Goal: Information Seeking & Learning: Learn about a topic

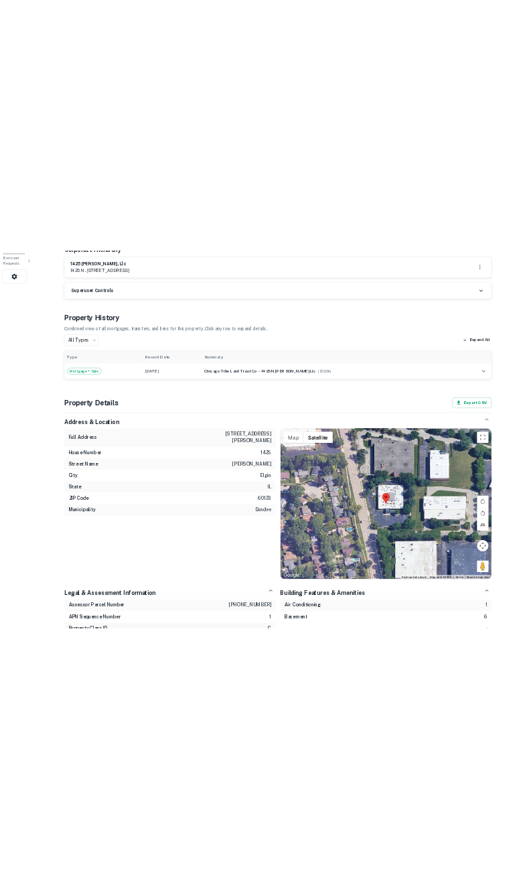
scroll to position [804, 0]
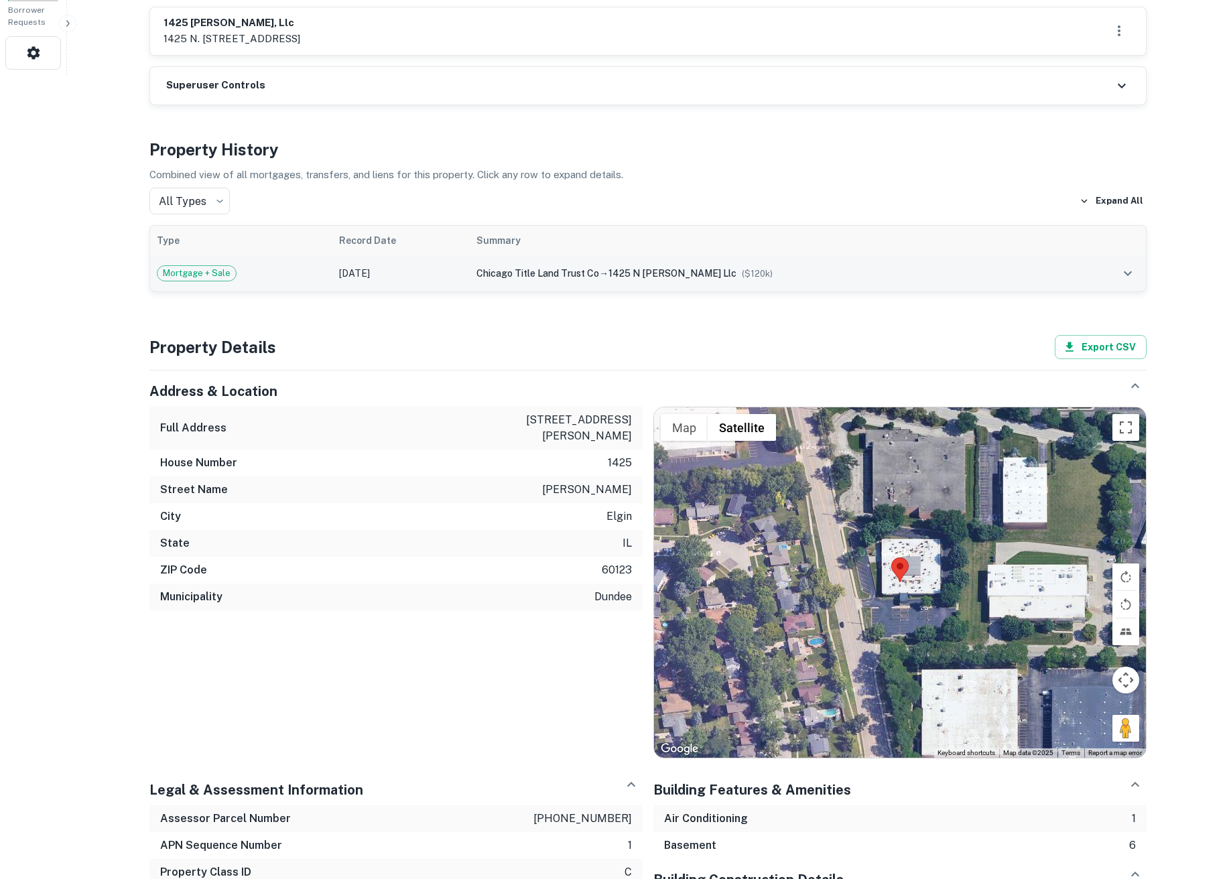
click at [266, 255] on td "Mortgage + Sale" at bounding box center [241, 273] width 182 height 36
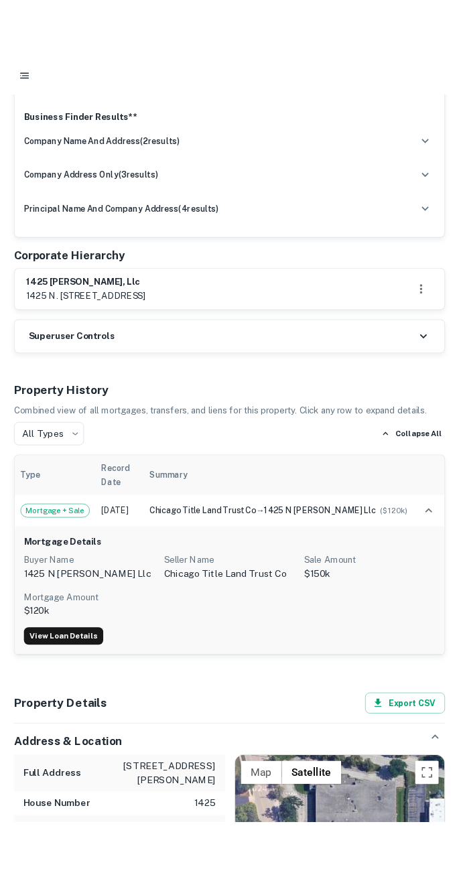
scroll to position [1287, 0]
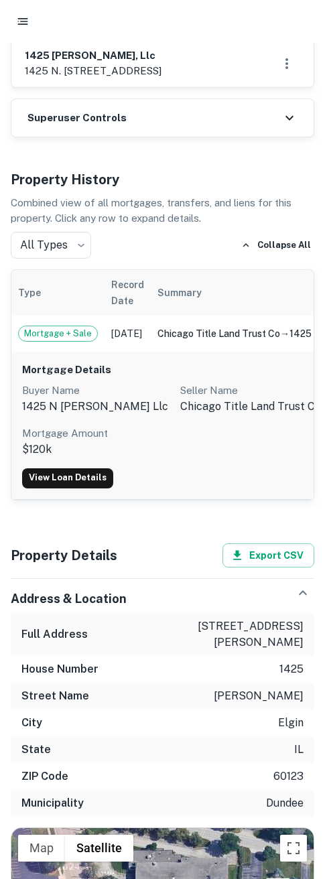
drag, startPoint x: 316, startPoint y: 301, endPoint x: 328, endPoint y: 302, distance: 12.1
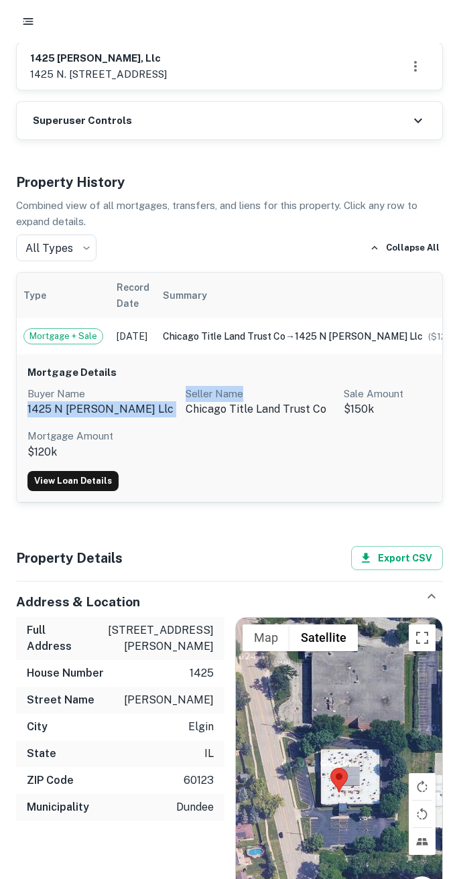
drag, startPoint x: 307, startPoint y: 368, endPoint x: 239, endPoint y: 392, distance: 71.9
click at [231, 386] on div "Buyer Name 1425 n mclean llc Seller Name chicago title land trust co Sale Amoun…" at bounding box center [259, 423] width 464 height 74
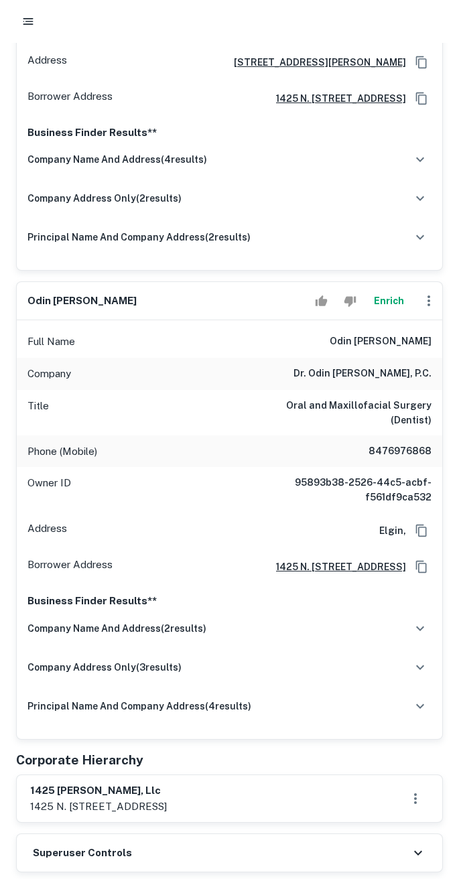
scroll to position [482, 0]
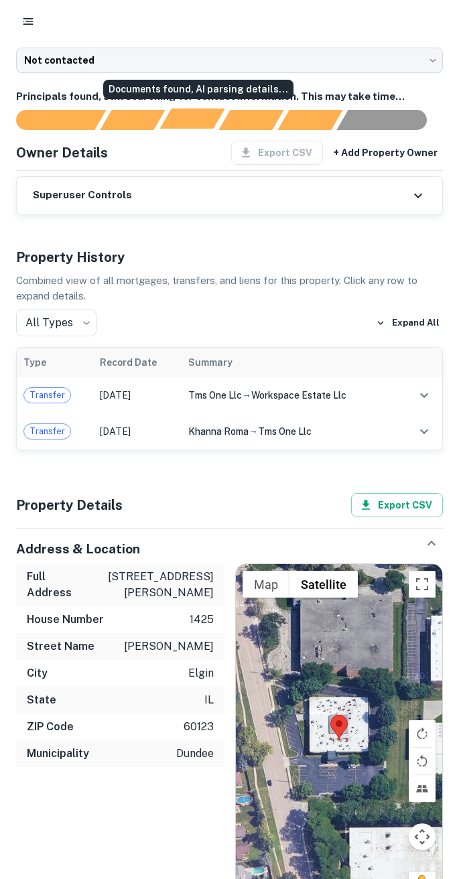
scroll to position [80, 0]
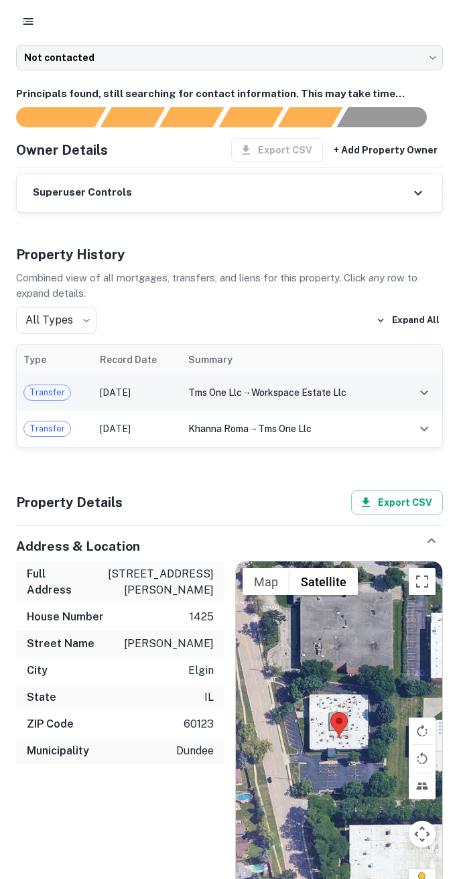
click at [375, 407] on td "tms one llc → workspace estate llc" at bounding box center [289, 393] width 215 height 36
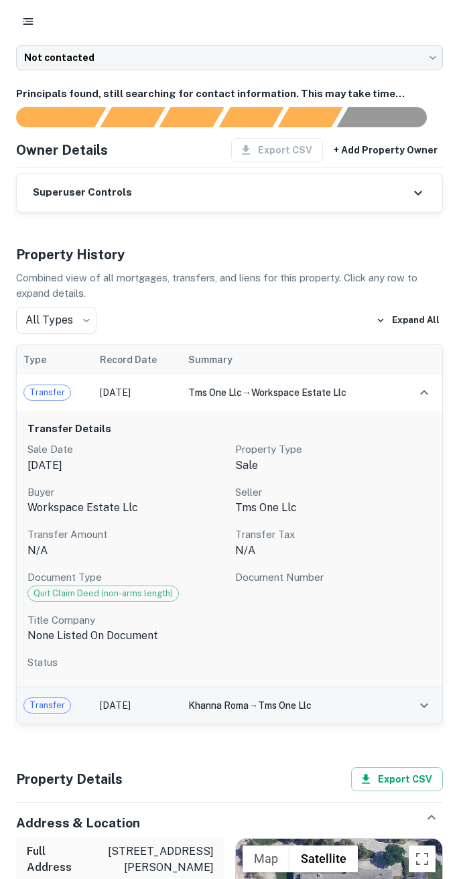
click at [385, 715] on td "khanna roma → tms one llc" at bounding box center [289, 706] width 215 height 36
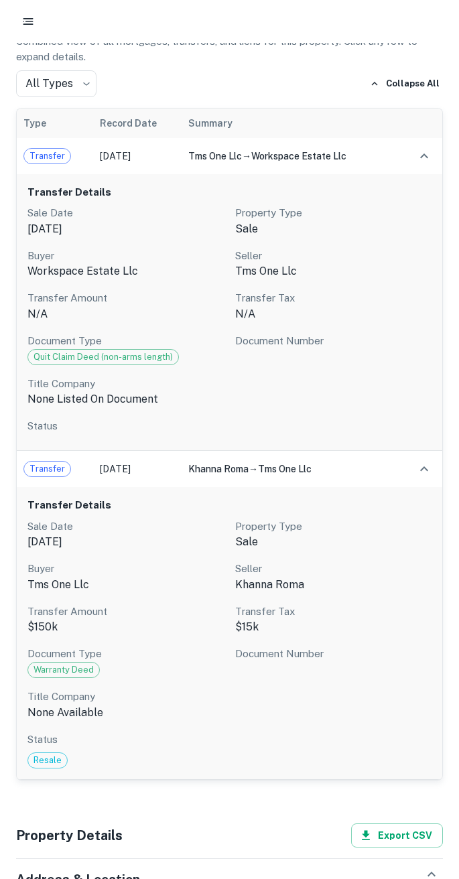
scroll to position [322, 0]
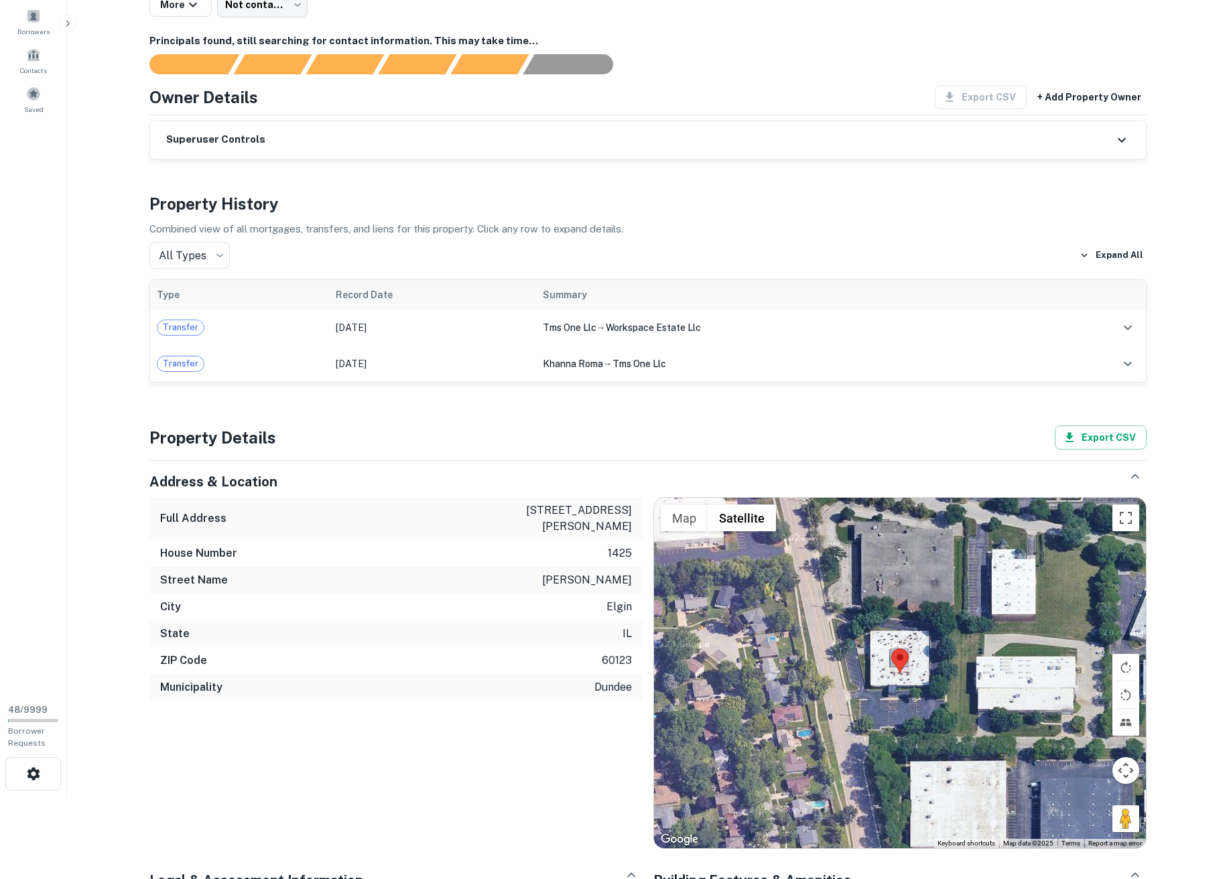
scroll to position [54, 0]
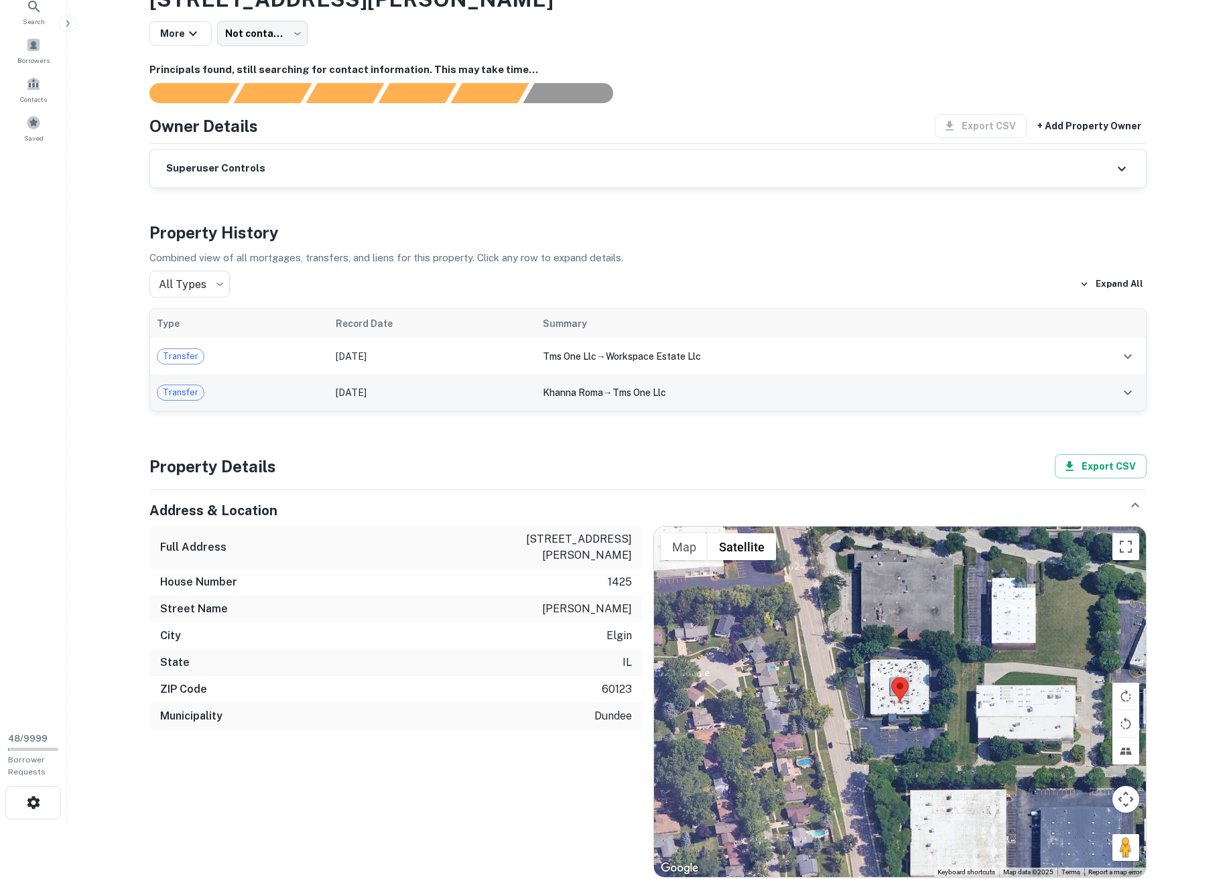
click at [385, 395] on td "[DATE]" at bounding box center [432, 393] width 206 height 36
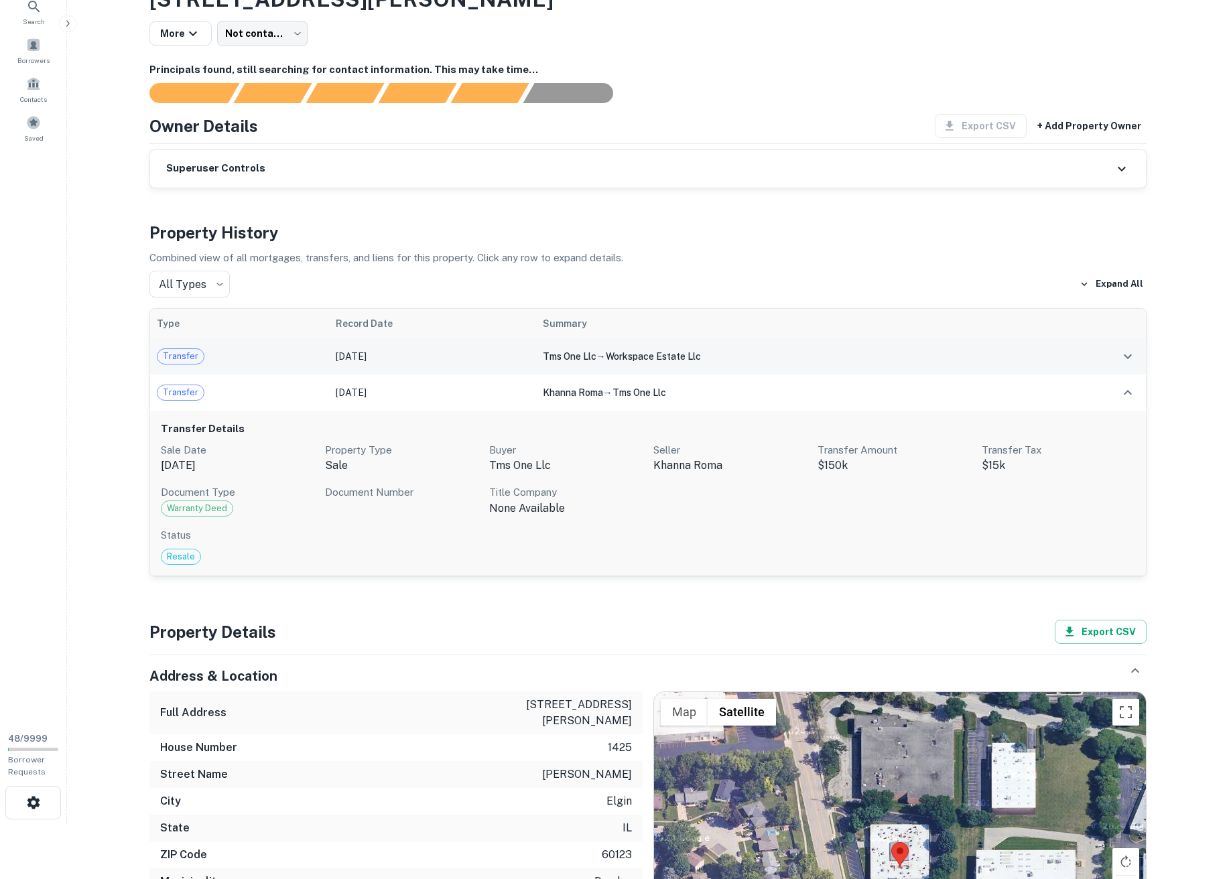
click at [322, 355] on td "Transfer" at bounding box center [239, 356] width 179 height 36
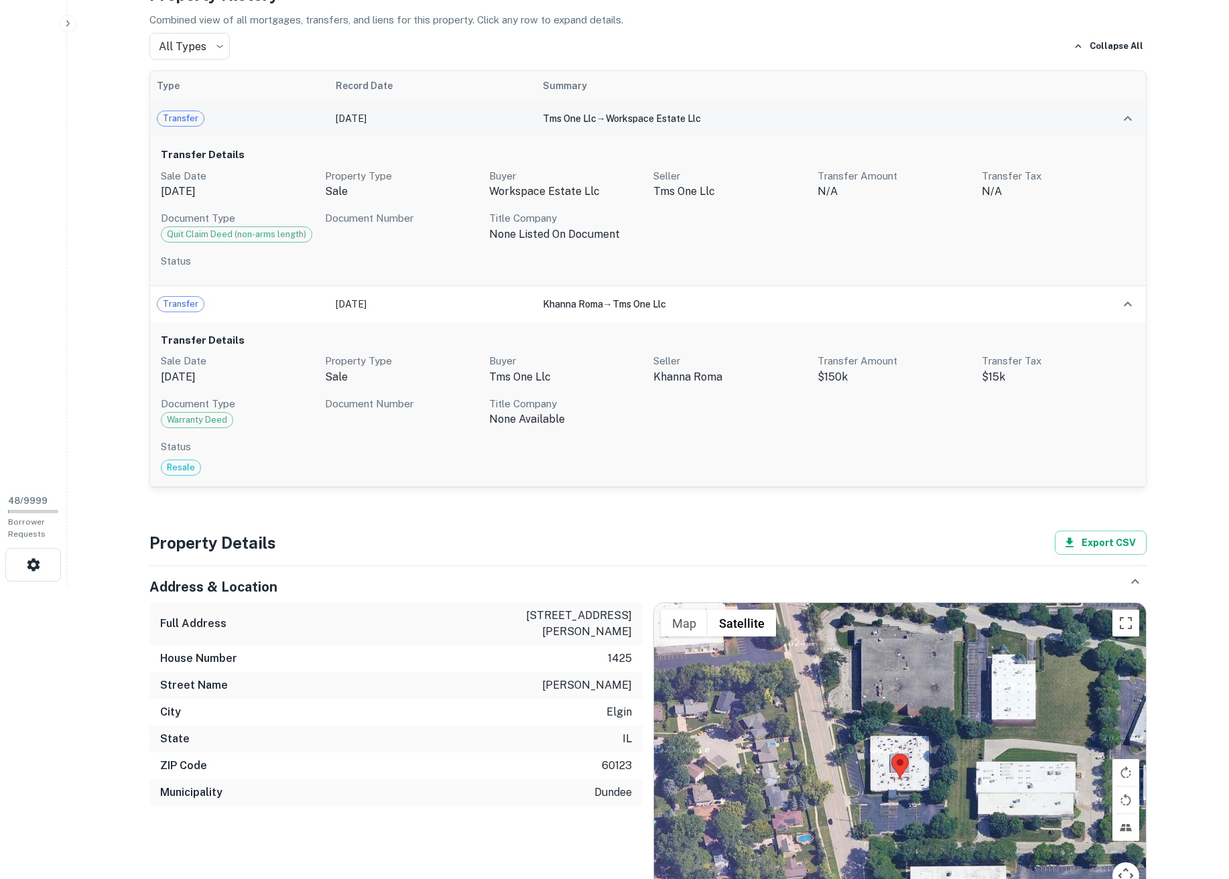
scroll to position [296, 0]
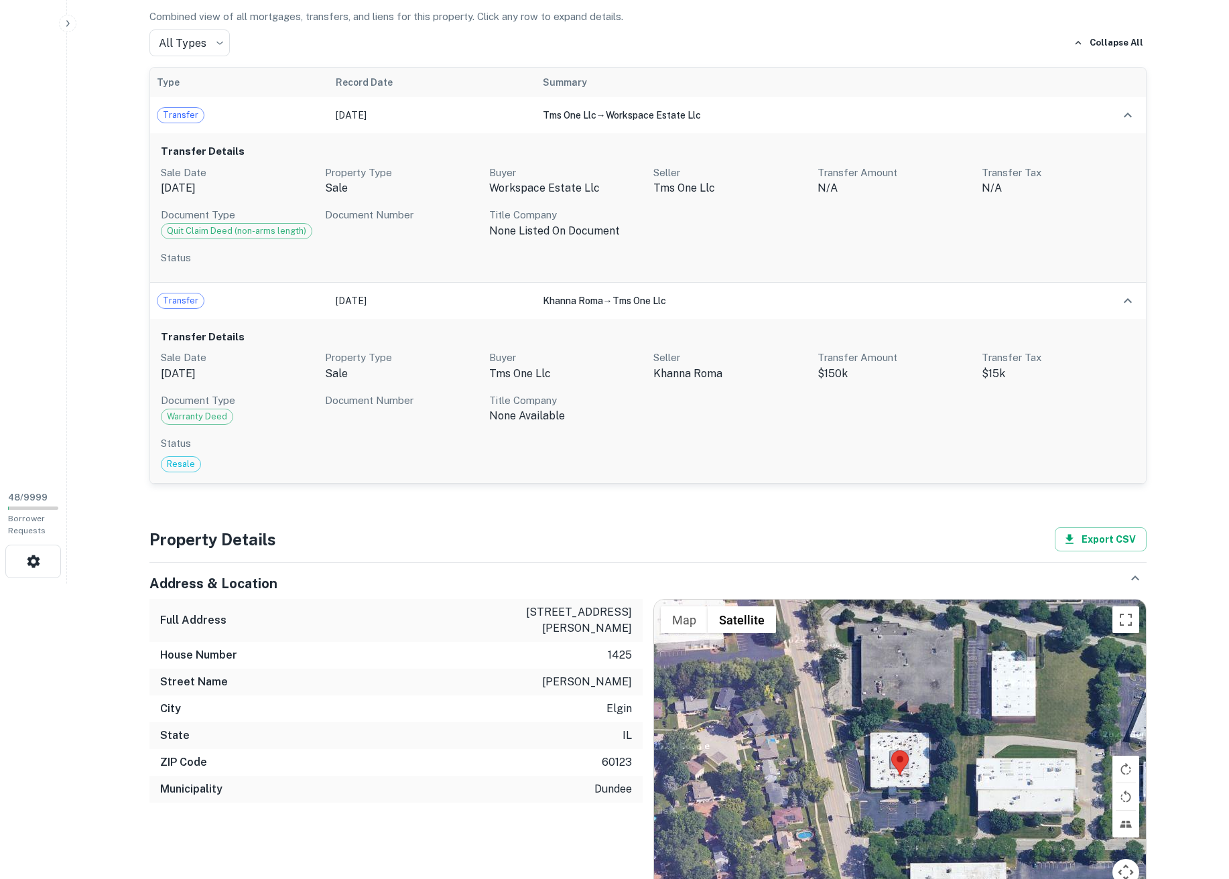
click at [166, 405] on p "Document Type" at bounding box center [237, 401] width 153 height 16
copy p "Document Type"
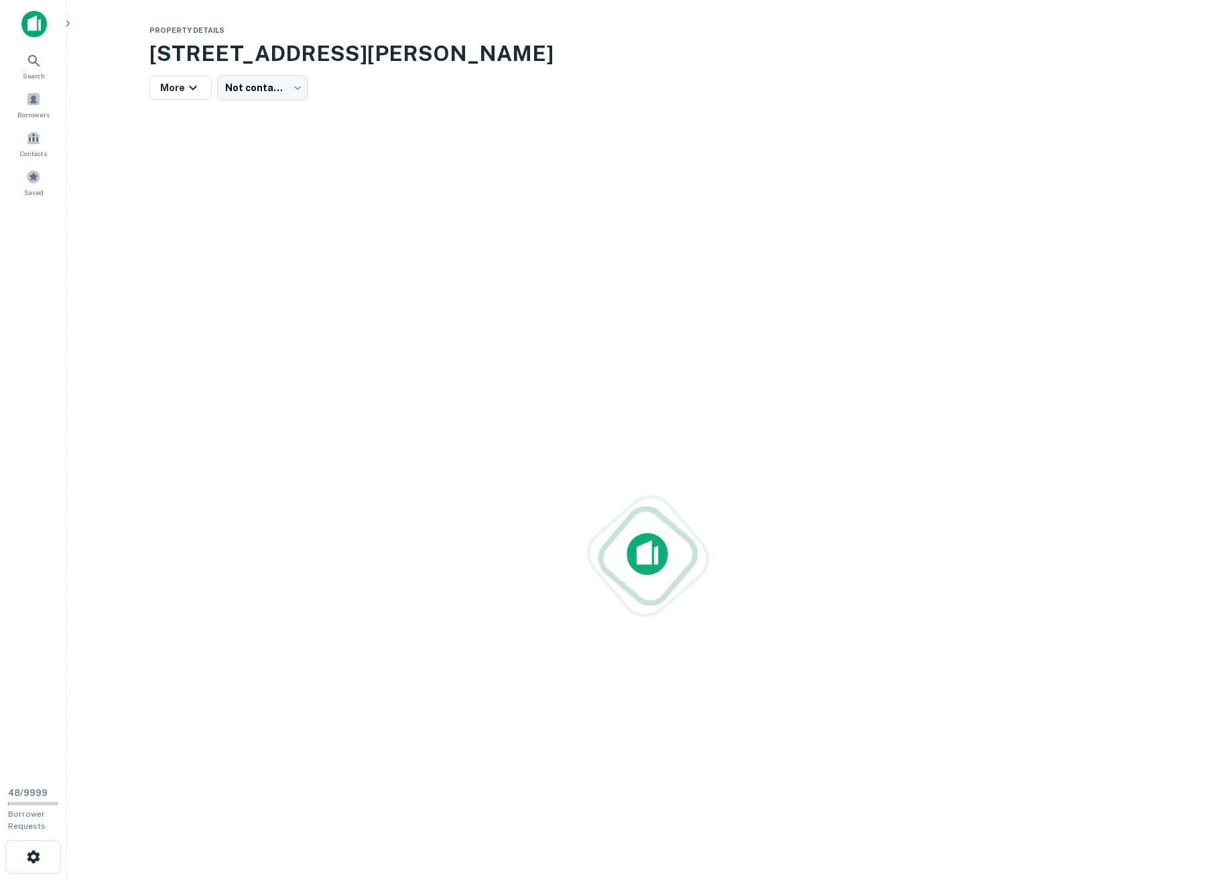
scroll to position [296, 0]
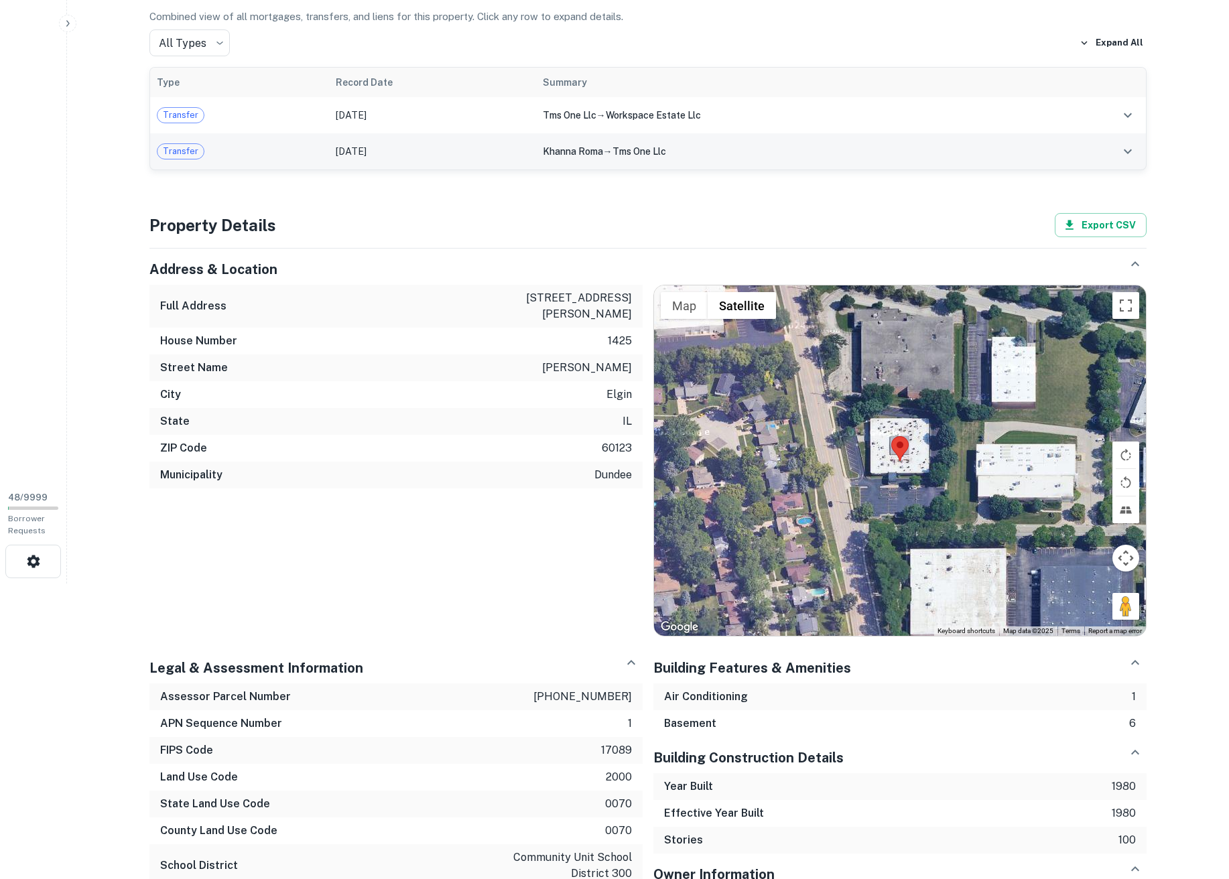
click at [238, 172] on div "Property Details [STREET_ADDRESS][PERSON_NAME] More Not contacted **** ​ Princi…" at bounding box center [647, 511] width 1029 height 1571
click at [241, 152] on div "Transfer" at bounding box center [240, 151] width 166 height 16
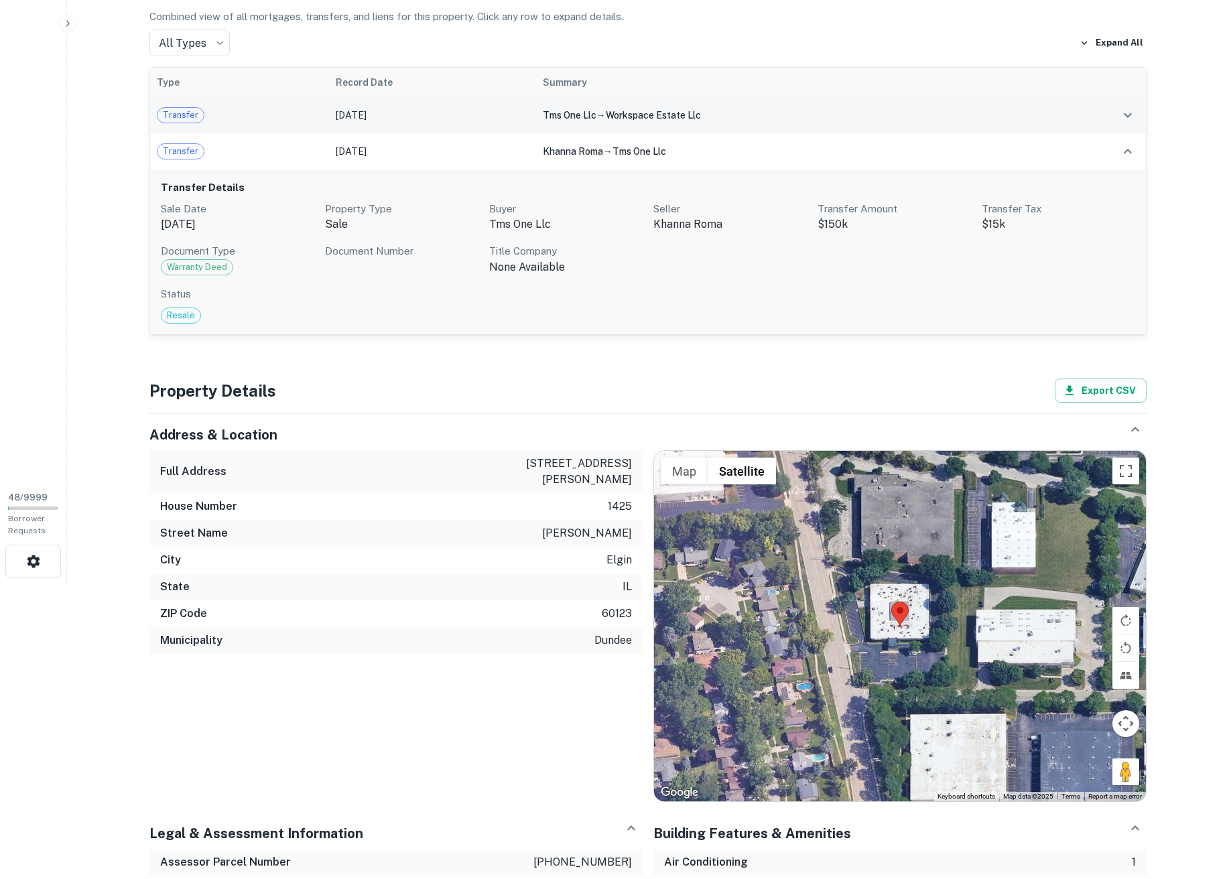
drag, startPoint x: 246, startPoint y: 117, endPoint x: 251, endPoint y: 129, distance: 13.6
click at [246, 117] on div "Transfer" at bounding box center [240, 115] width 166 height 16
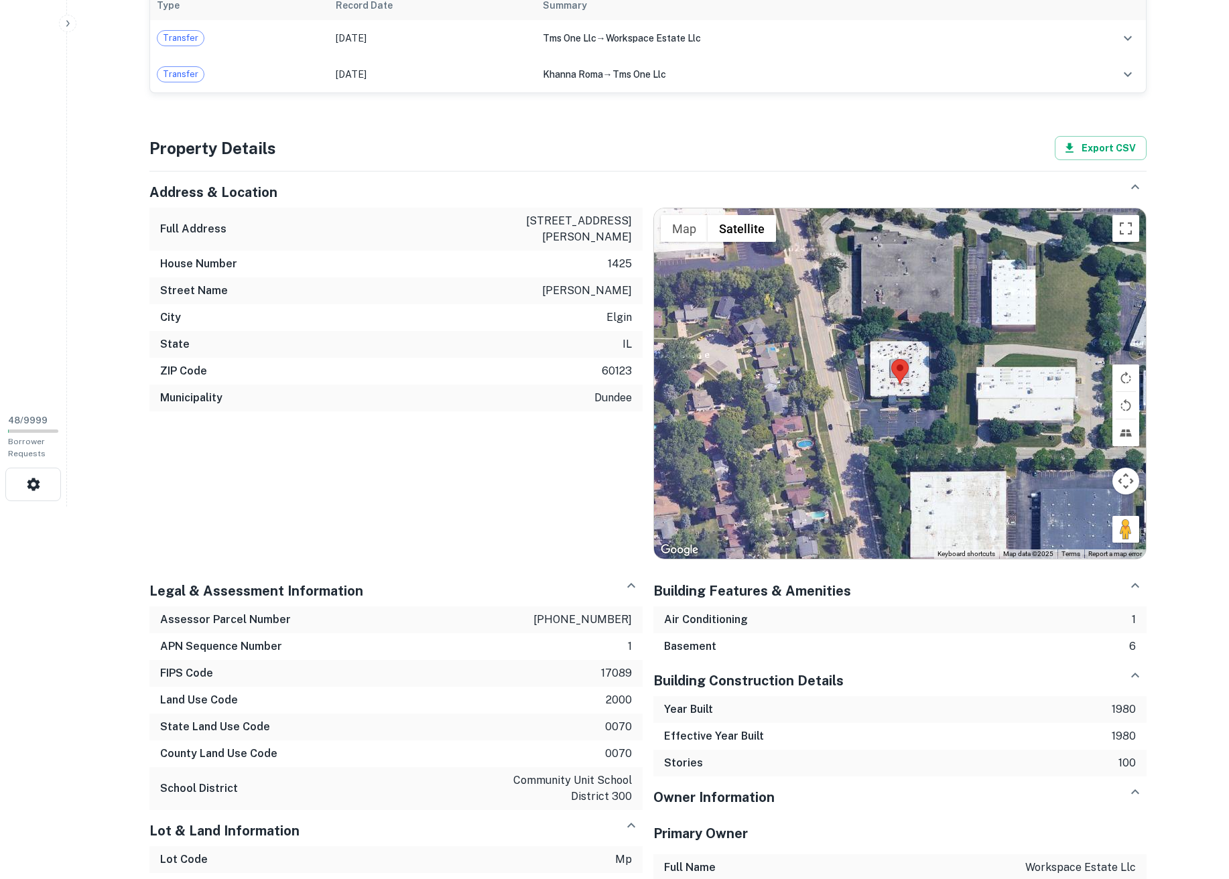
scroll to position [376, 0]
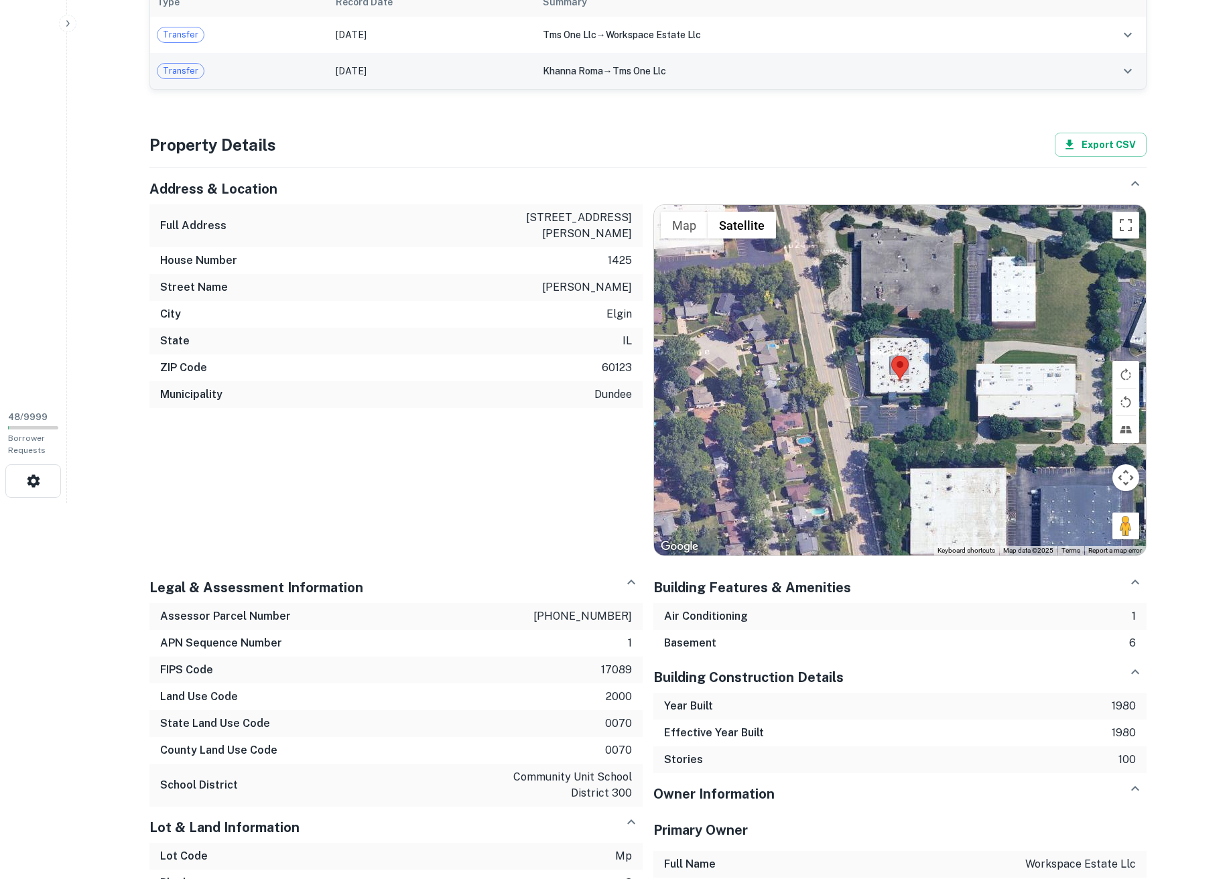
click at [273, 76] on div "Transfer" at bounding box center [240, 71] width 166 height 16
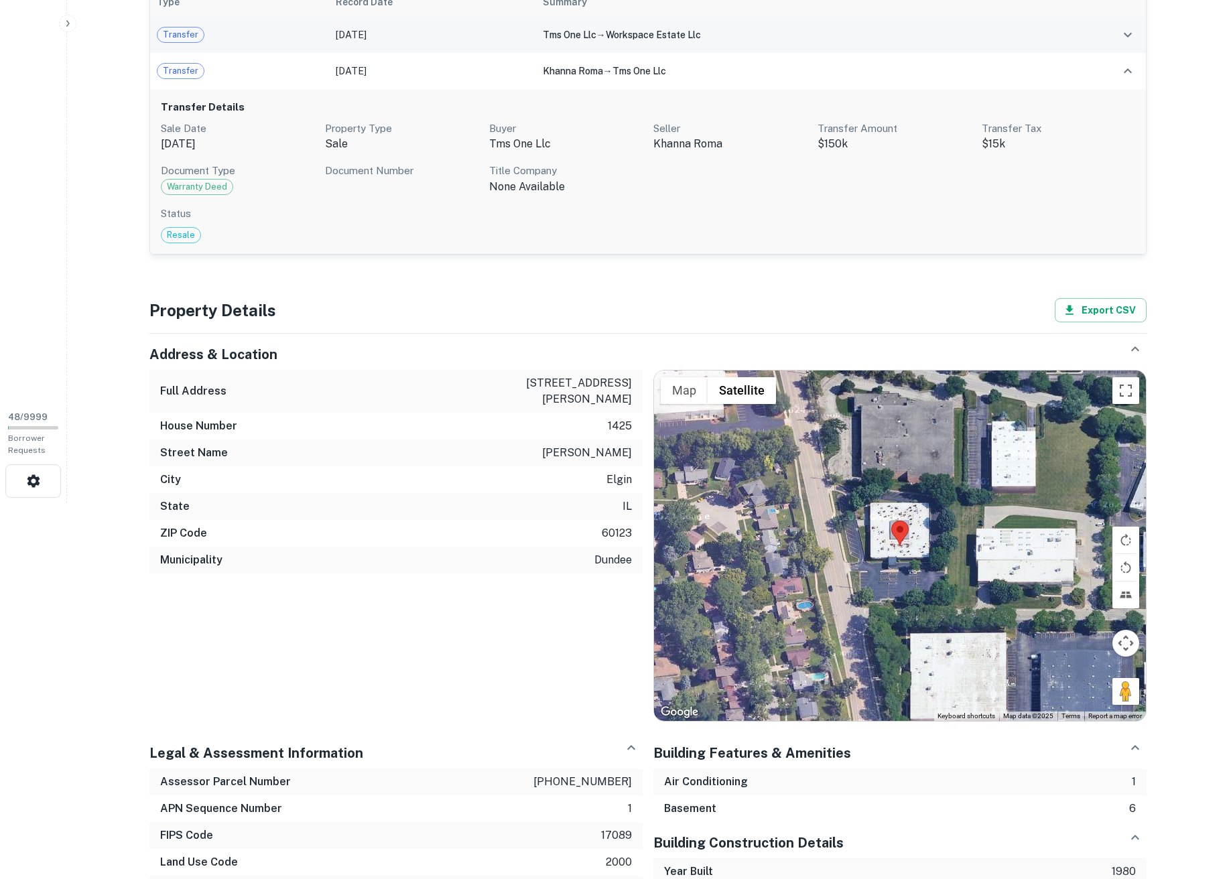
click at [275, 39] on div "Transfer" at bounding box center [240, 35] width 166 height 16
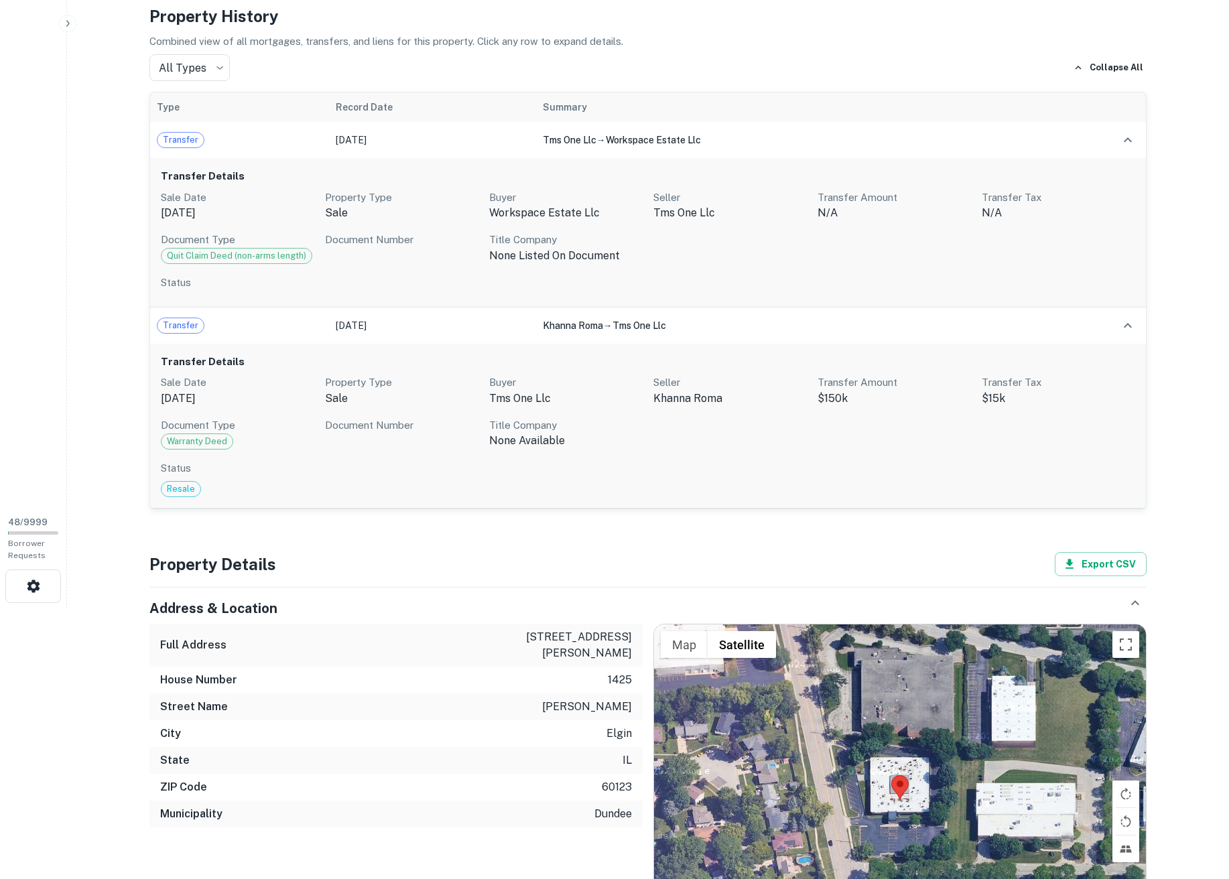
scroll to position [215, 0]
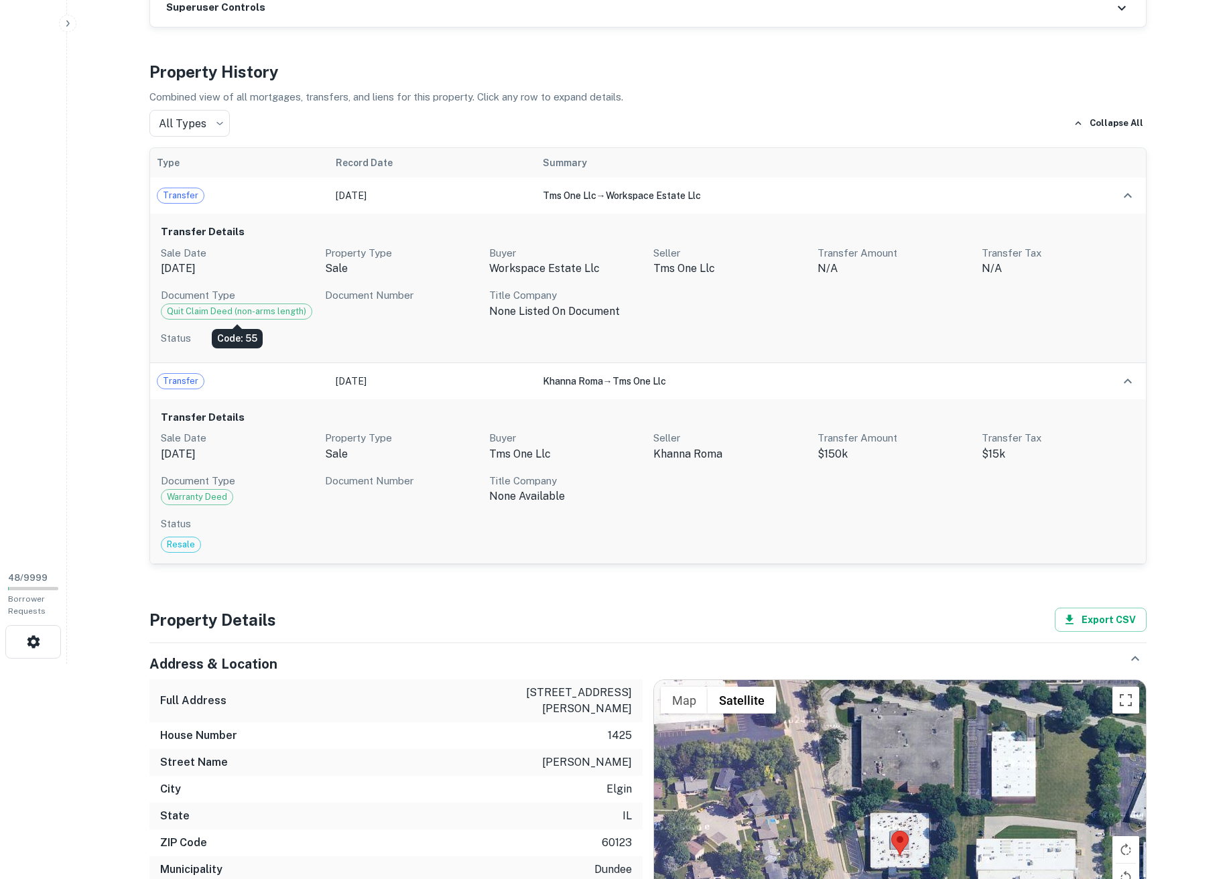
click at [177, 313] on span "Quit Claim Deed (non-arms length)" at bounding box center [236, 311] width 150 height 13
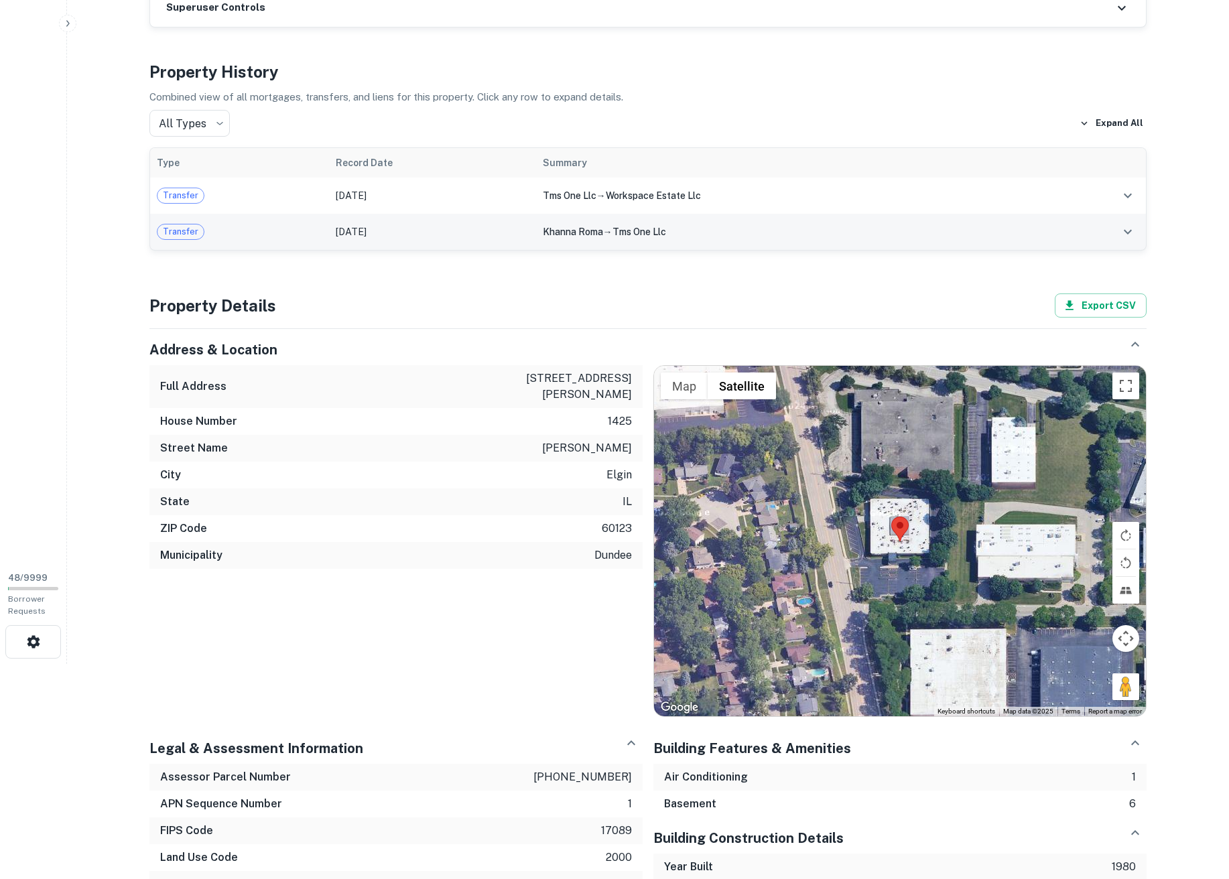
click at [222, 235] on div "Transfer" at bounding box center [240, 232] width 166 height 16
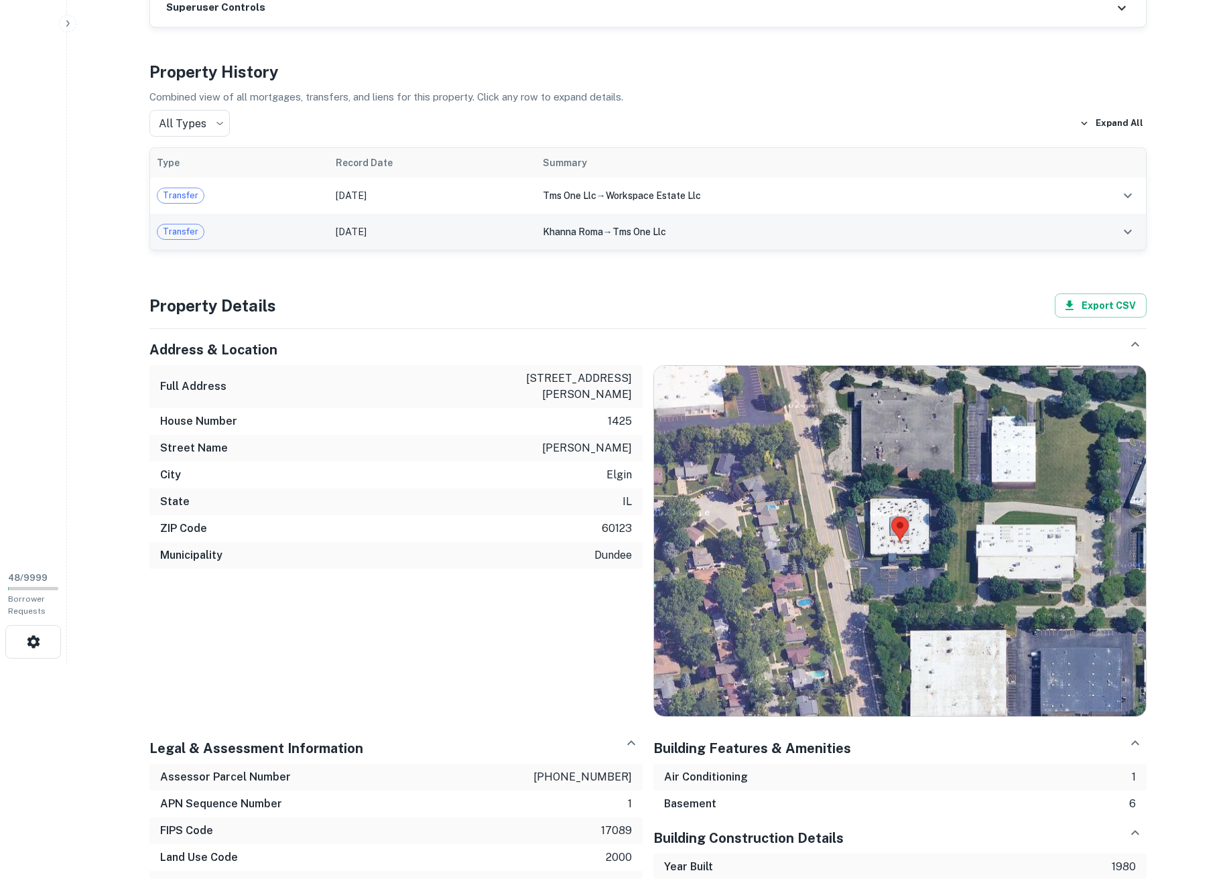
click at [259, 225] on div "Transfer" at bounding box center [240, 232] width 166 height 16
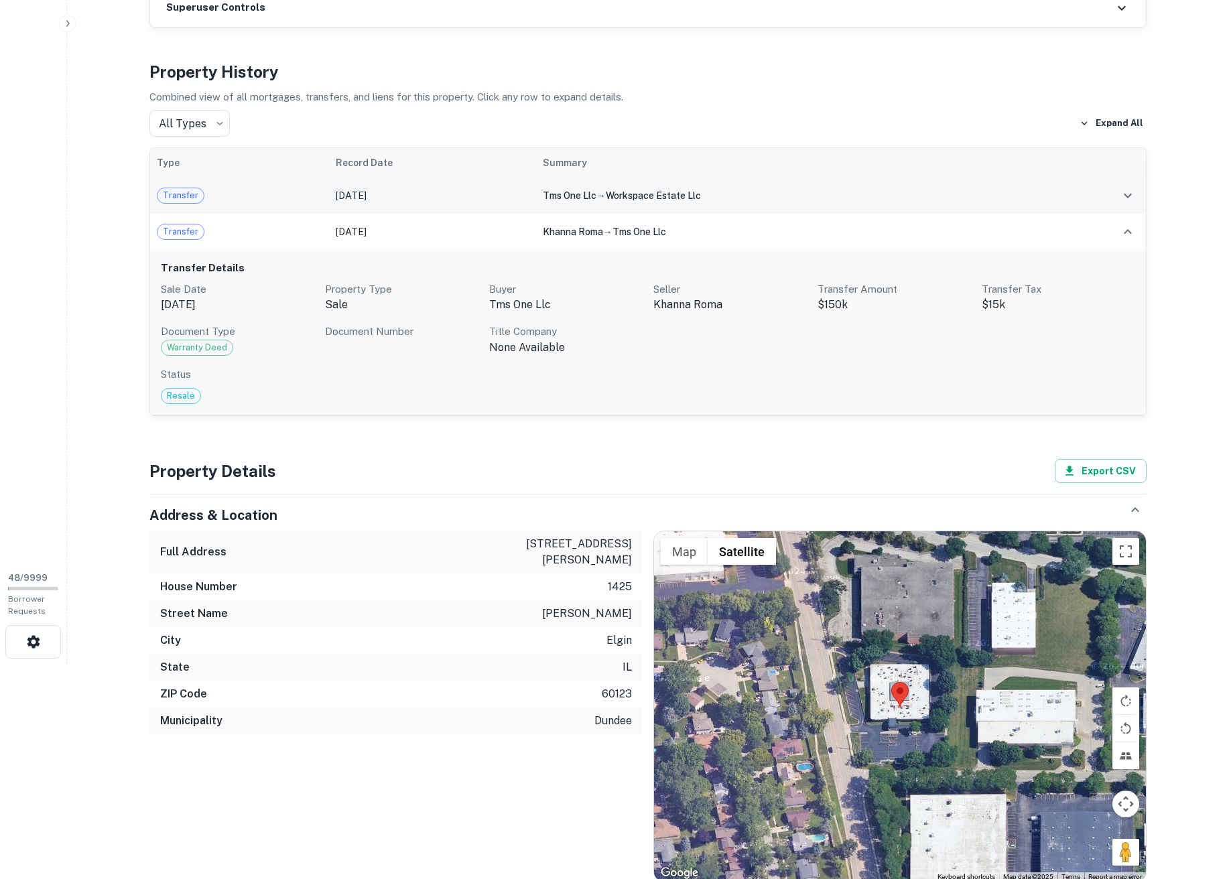
click at [283, 206] on td "Transfer" at bounding box center [239, 196] width 179 height 36
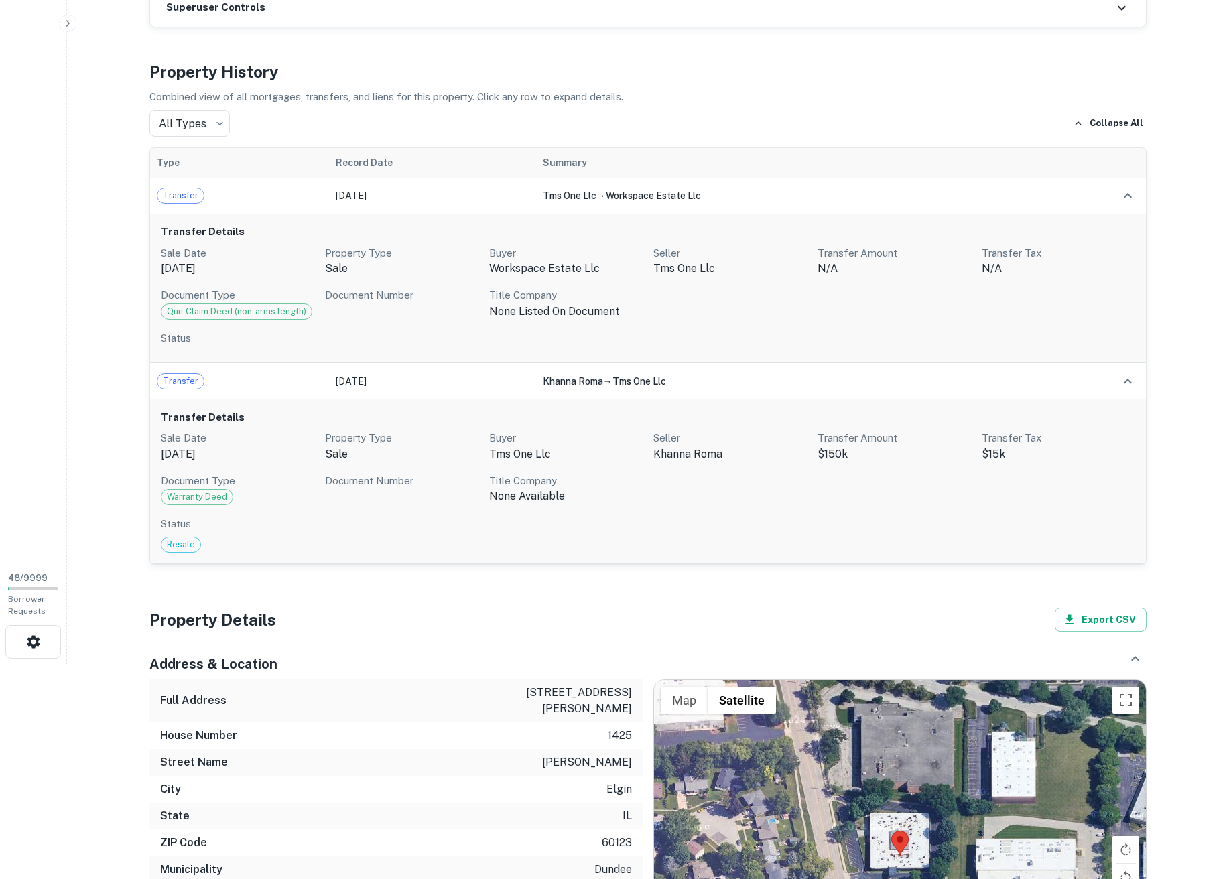
click at [178, 545] on span "Resale" at bounding box center [180, 544] width 39 height 13
click at [135, 490] on div "Property Details 1425 N Mclean Blvd Ste 900, Elgin, IL, 60123 More Not contacte…" at bounding box center [647, 749] width 1029 height 1886
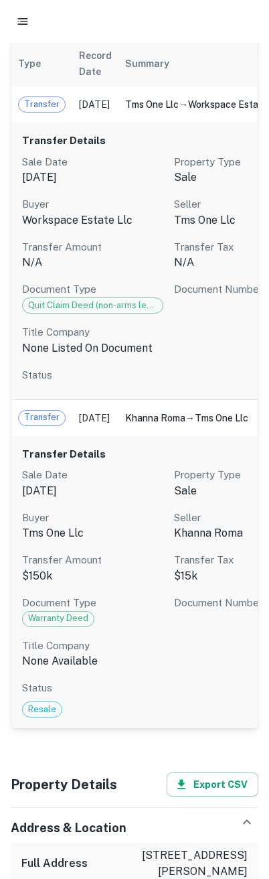
scroll to position [456, 0]
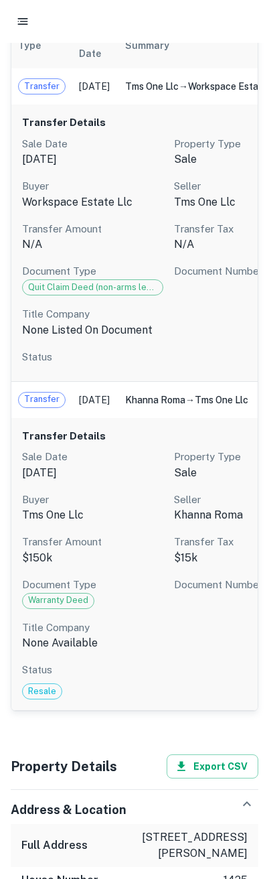
click at [127, 294] on span "Quit Claim Deed (non-arms length)" at bounding box center [93, 287] width 140 height 13
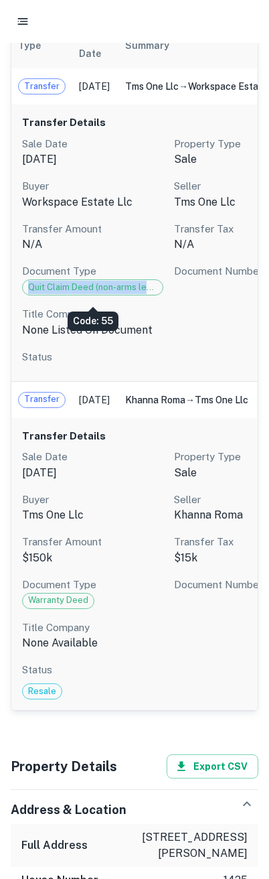
click at [127, 294] on span "Quit Claim Deed (non-arms length)" at bounding box center [93, 287] width 140 height 13
click at [160, 293] on span "Quit Claim Deed (non-arms length)" at bounding box center [93, 287] width 140 height 13
drag, startPoint x: 170, startPoint y: 294, endPoint x: 34, endPoint y: 295, distance: 136.0
click at [34, 295] on div "Sale Date Jan 29, 2024 Property Type sale Buyer workspace estate llc Seller tms…" at bounding box center [169, 237] width 294 height 202
click at [34, 294] on span "Quit Claim Deed (non-arms length)" at bounding box center [93, 287] width 140 height 13
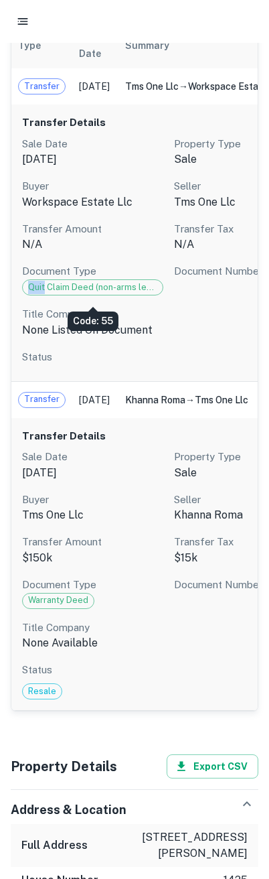
click at [34, 294] on span "Quit Claim Deed (non-arms length)" at bounding box center [93, 287] width 140 height 13
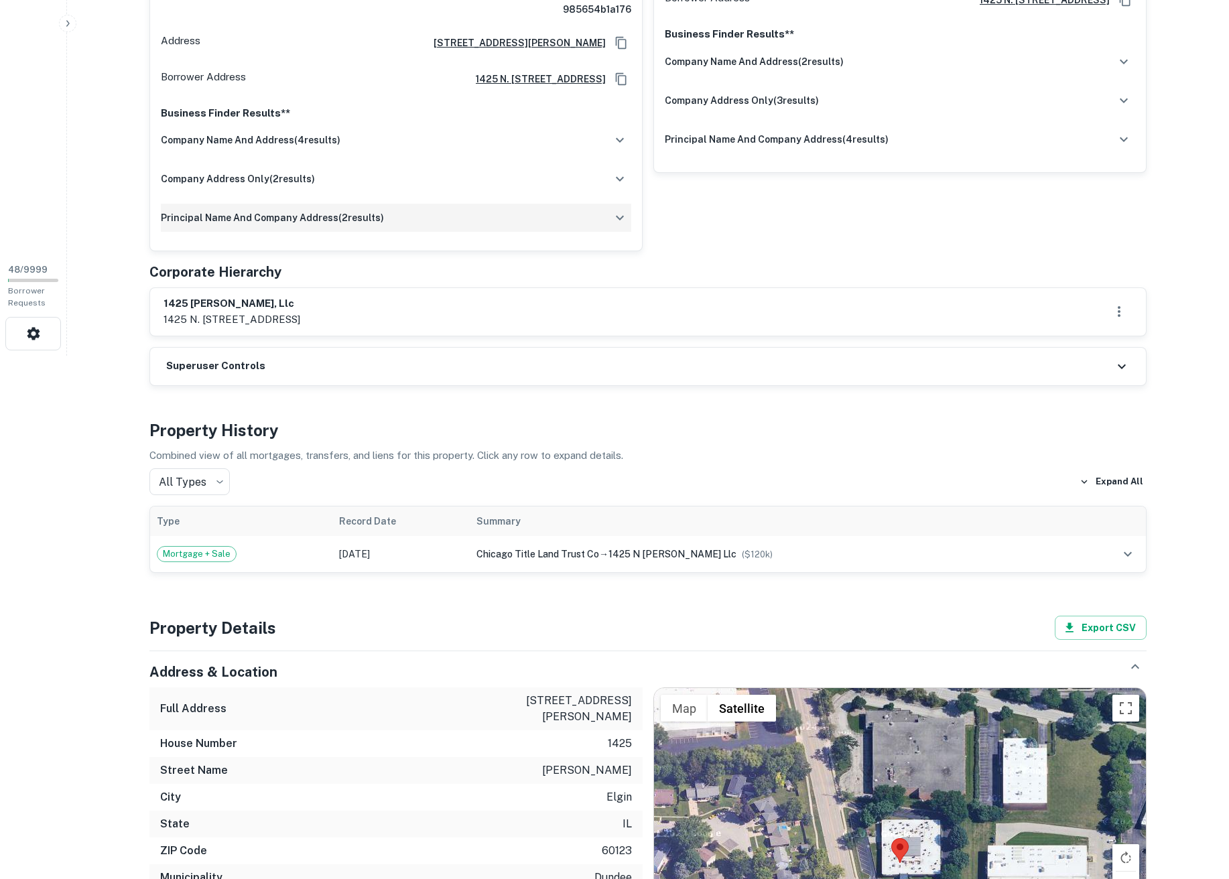
scroll to position [563, 0]
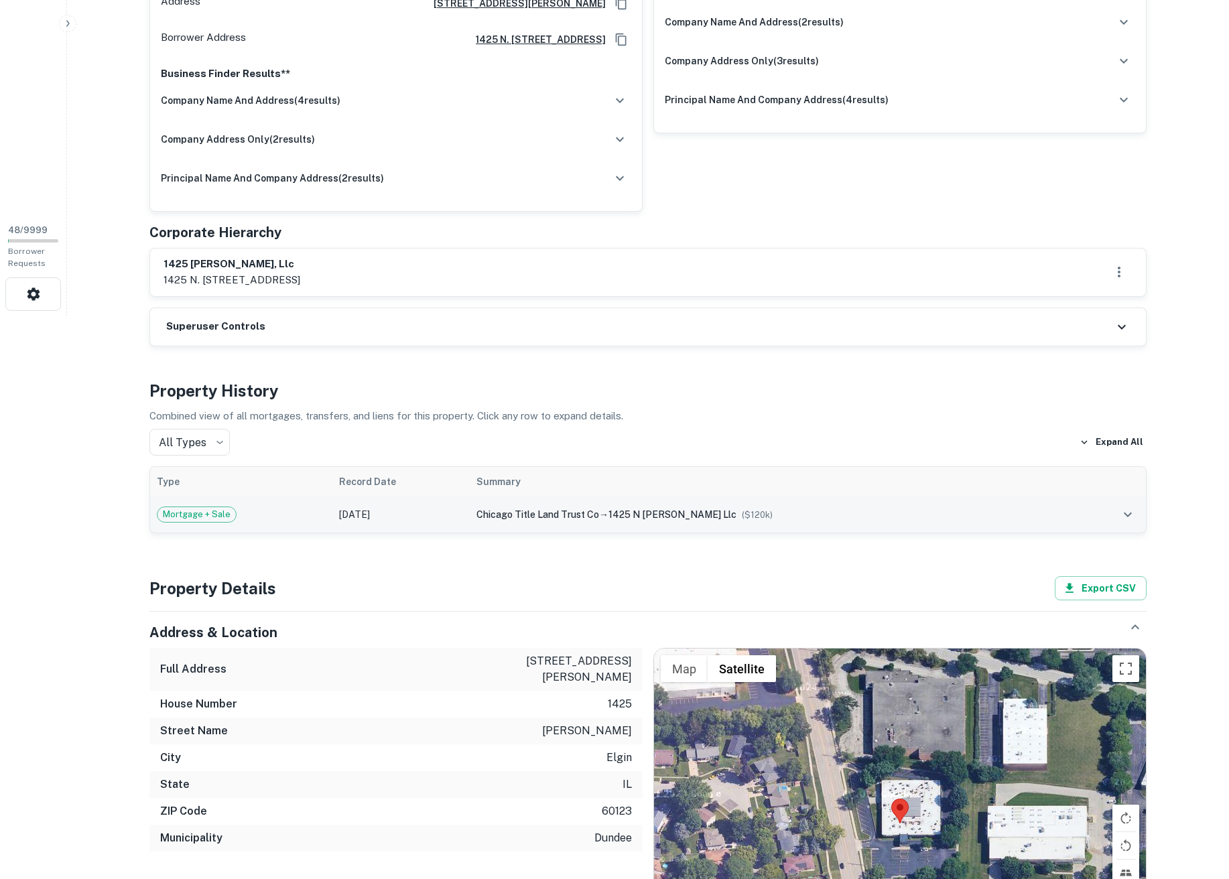
click at [599, 509] on span "chicago title land trust co" at bounding box center [537, 514] width 123 height 11
